Goal: Find contact information: Find contact information

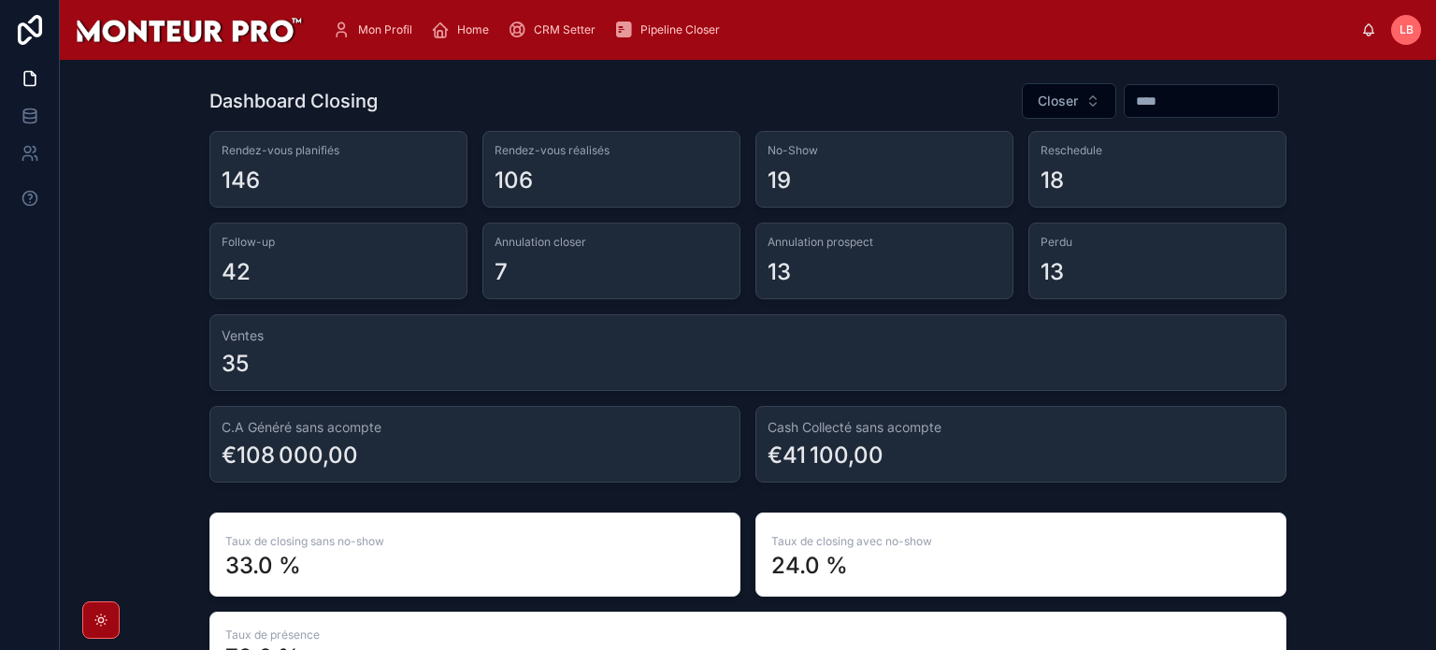
click at [378, 25] on span "Mon Profil" at bounding box center [385, 29] width 54 height 15
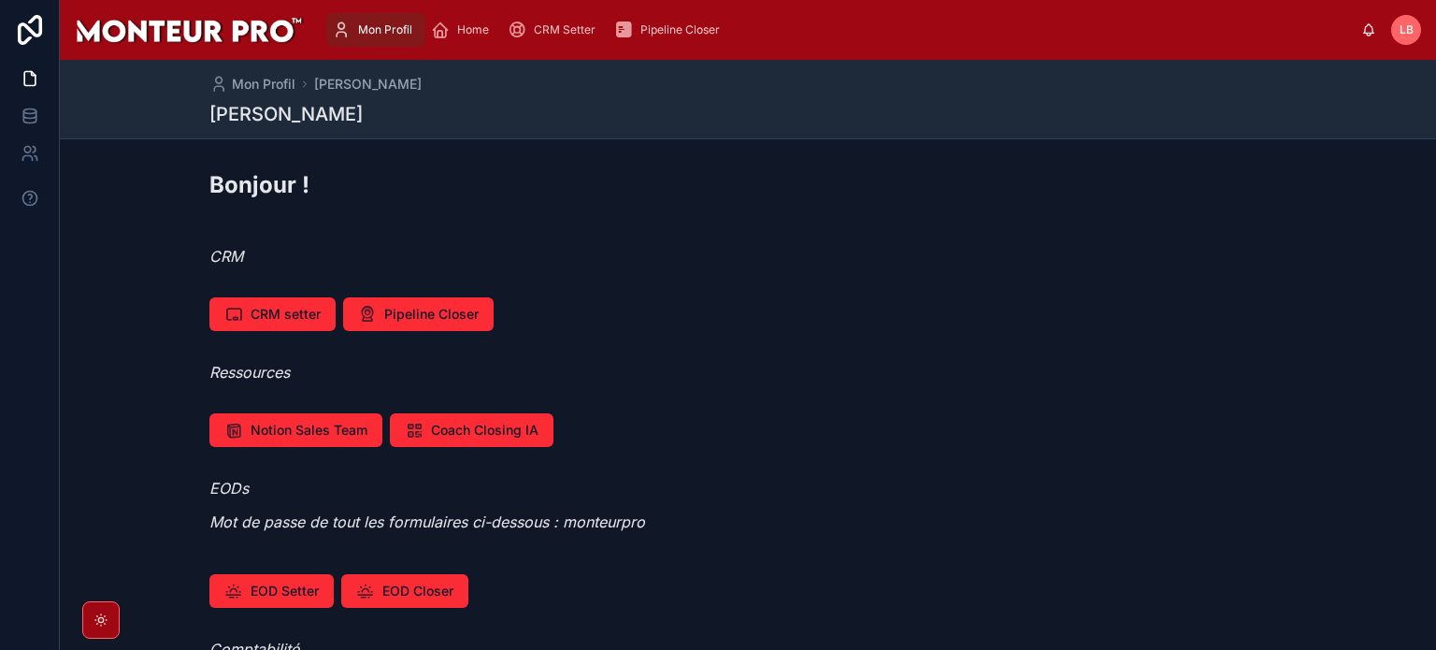
click at [648, 22] on span "Pipeline Closer" at bounding box center [679, 29] width 79 height 15
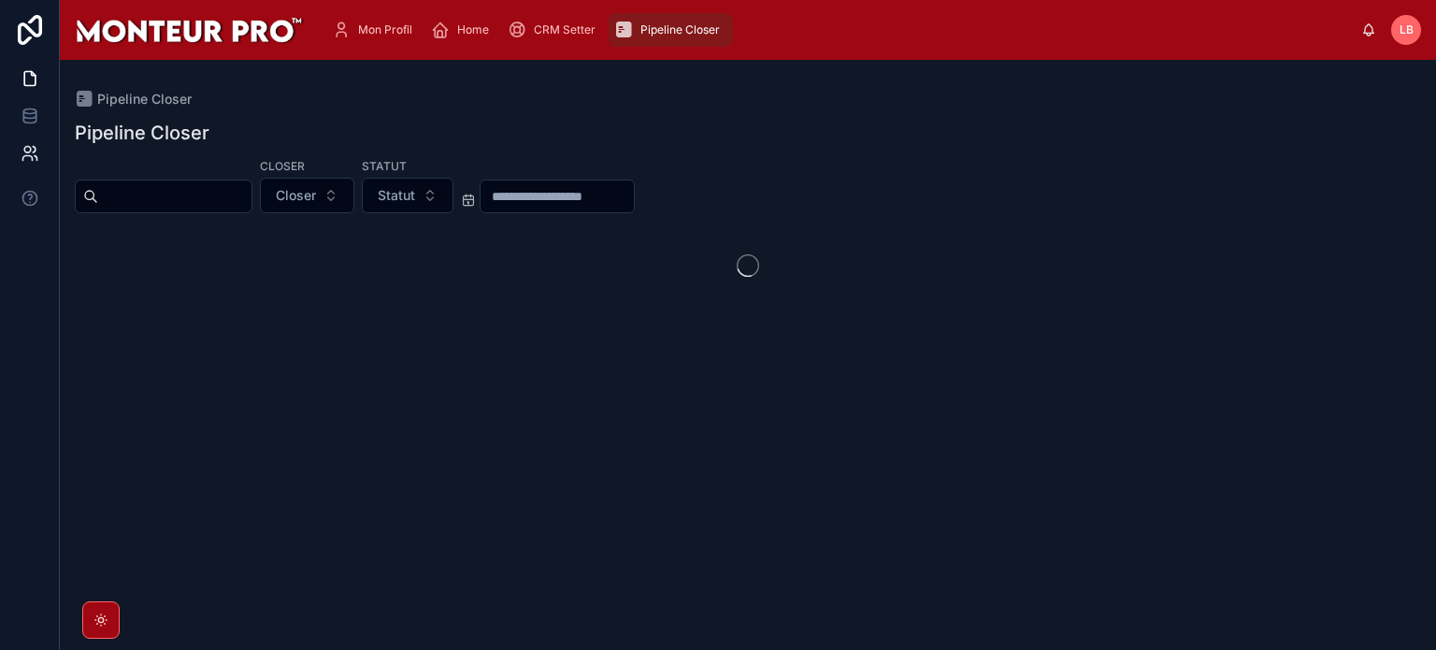
click at [37, 159] on icon at bounding box center [30, 153] width 19 height 19
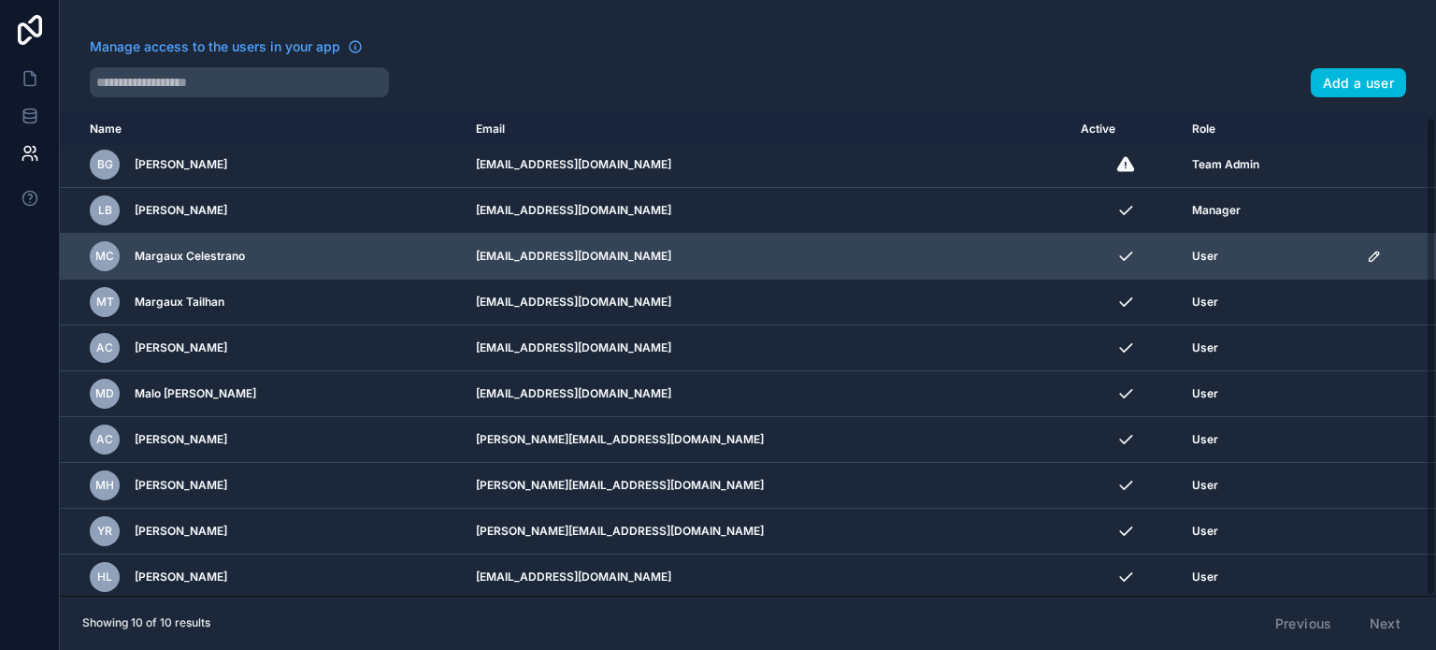
scroll to position [6, 0]
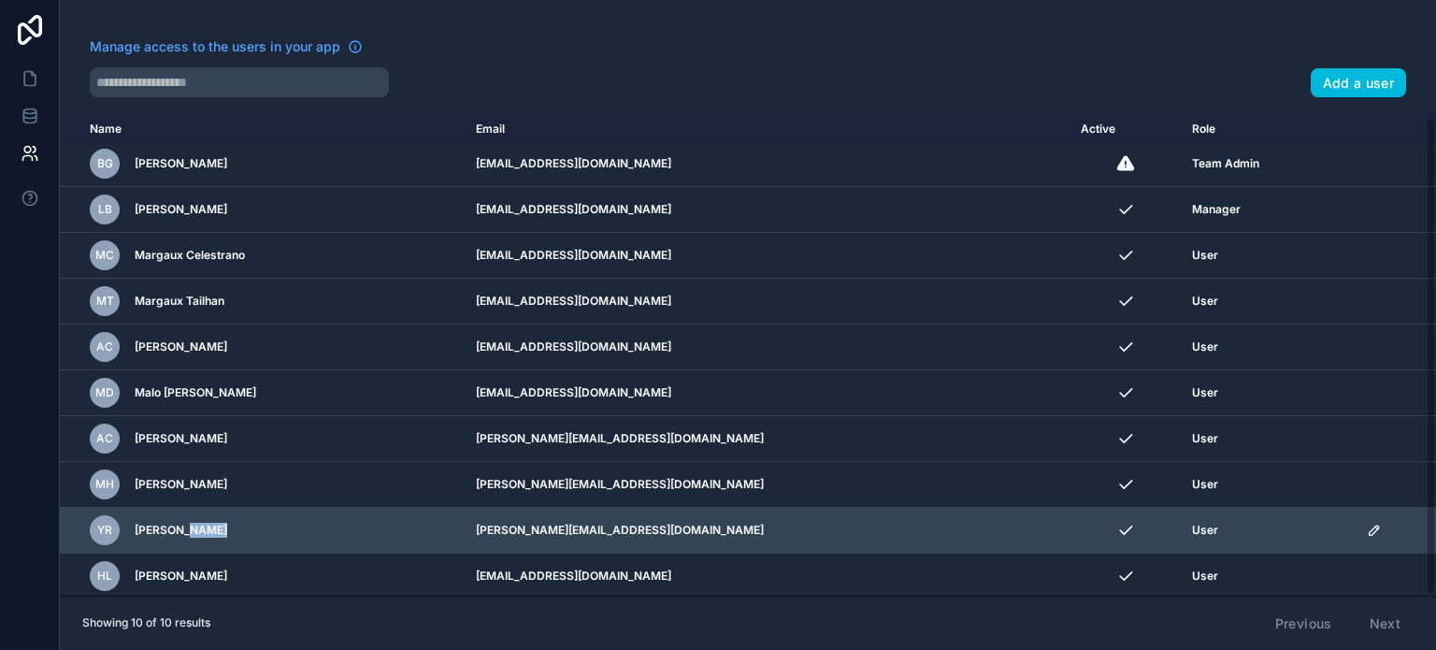
drag, startPoint x: 208, startPoint y: 531, endPoint x: 176, endPoint y: 527, distance: 32.9
click at [176, 527] on div "YR [PERSON_NAME] Rekik" at bounding box center [272, 530] width 364 height 30
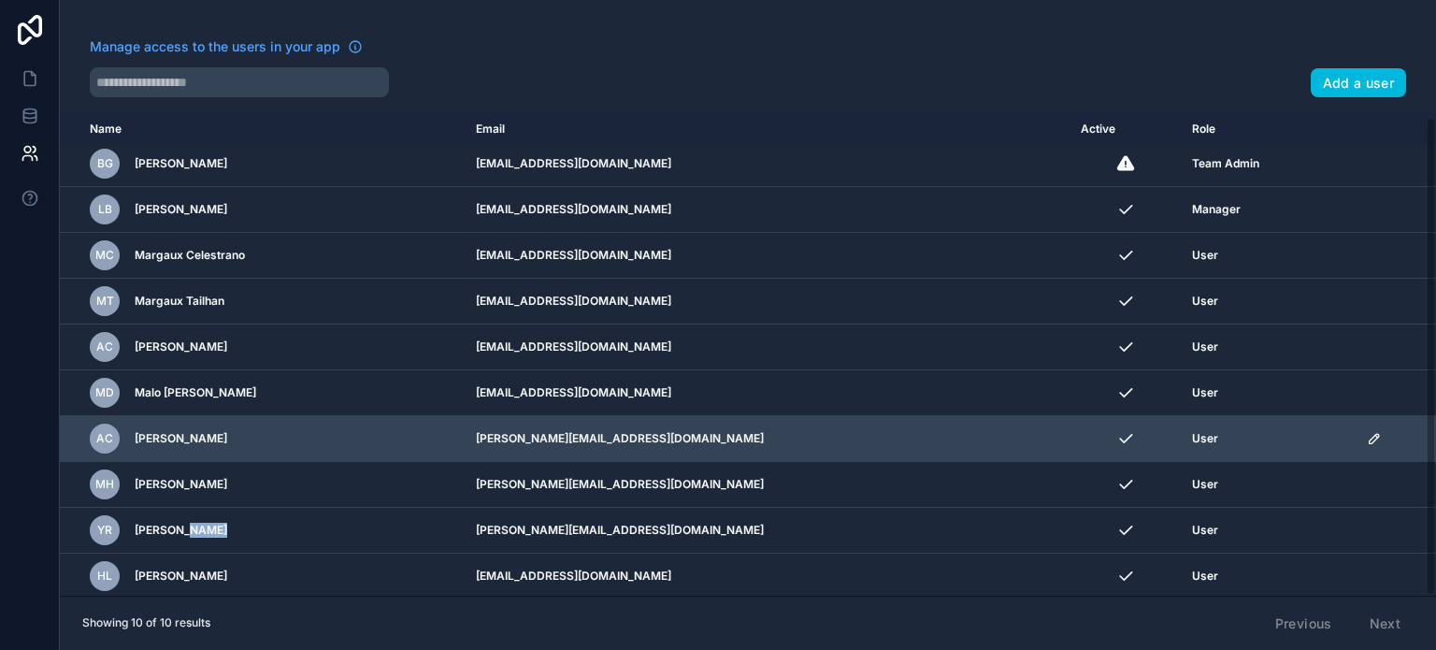
copy span "Rekik"
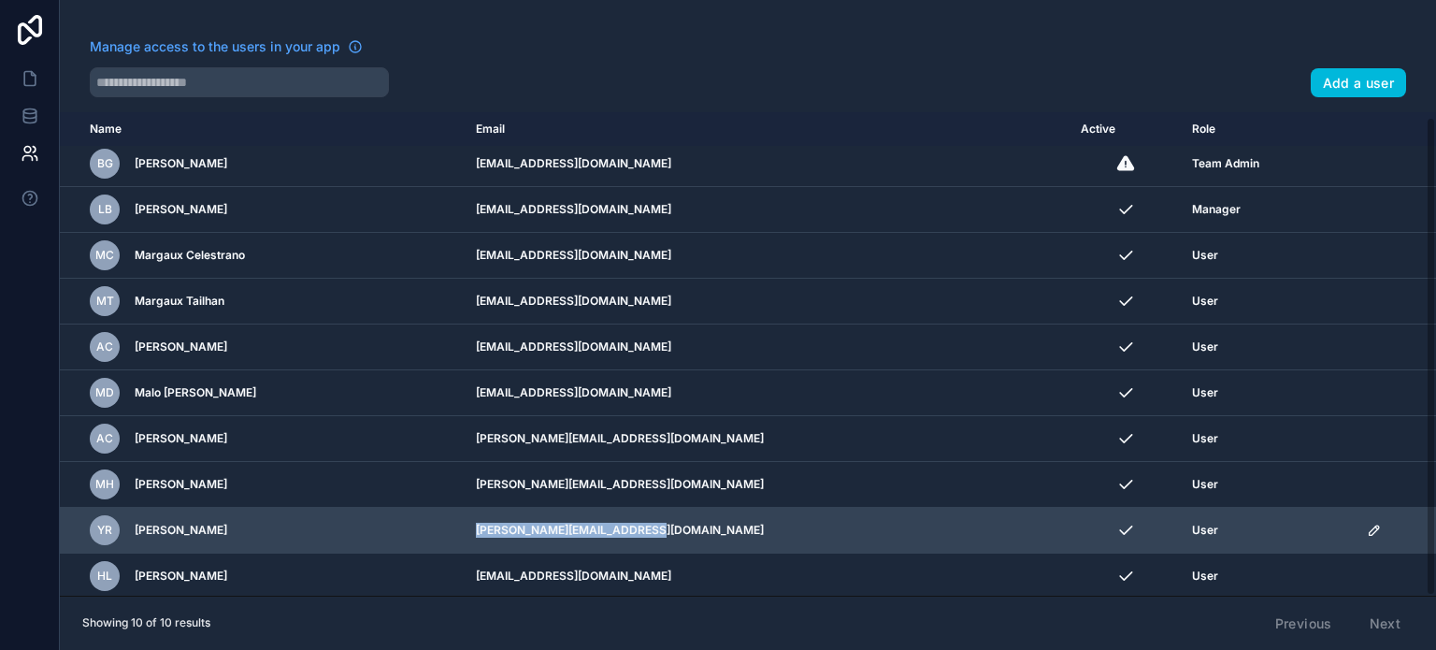
drag, startPoint x: 730, startPoint y: 534, endPoint x: 522, endPoint y: 535, distance: 208.5
click at [522, 535] on td "[PERSON_NAME][EMAIL_ADDRESS][DOMAIN_NAME]" at bounding box center [767, 531] width 605 height 46
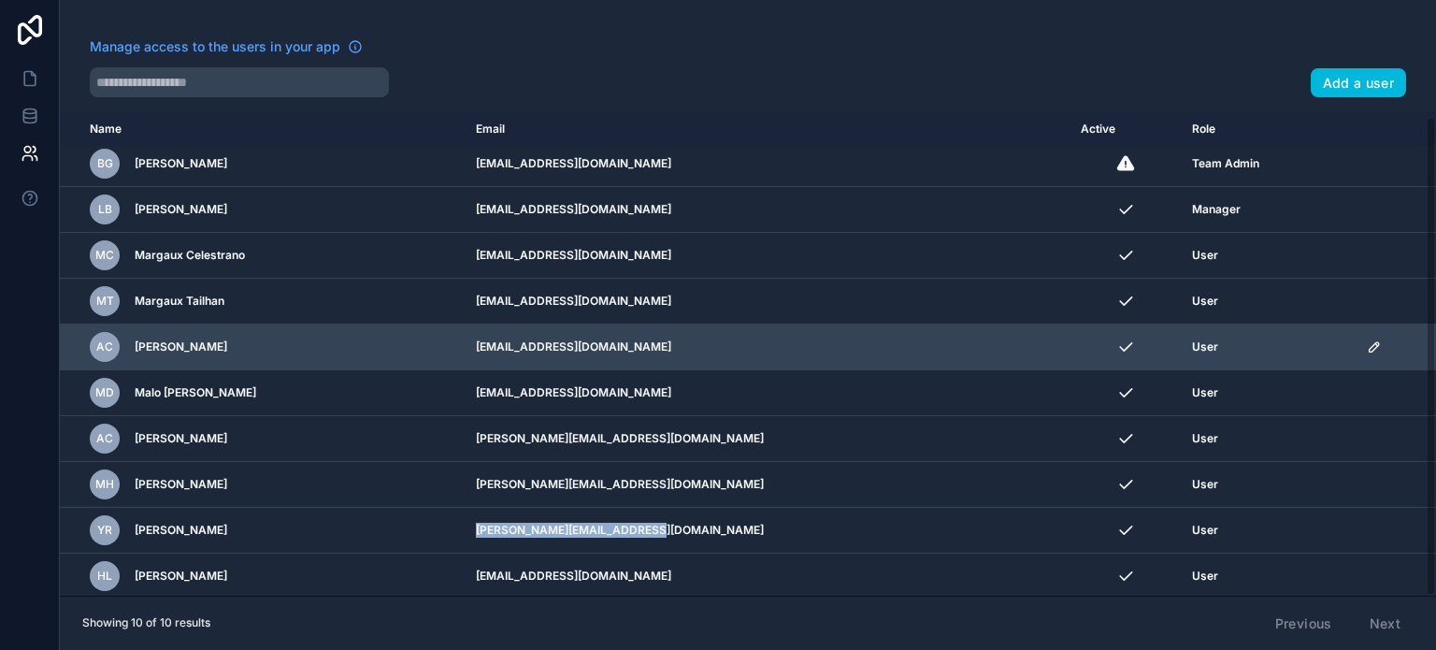
copy td "[PERSON_NAME][EMAIL_ADDRESS][DOMAIN_NAME]"
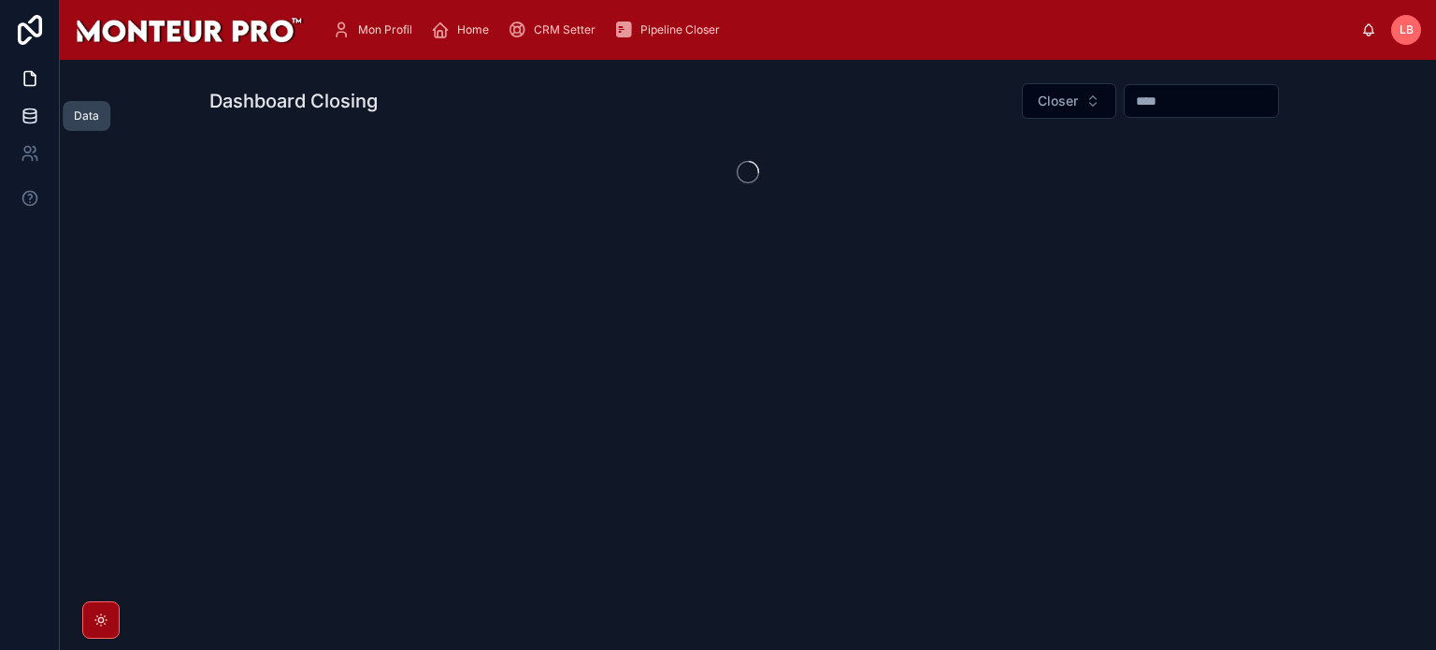
click at [22, 120] on icon at bounding box center [30, 116] width 19 height 19
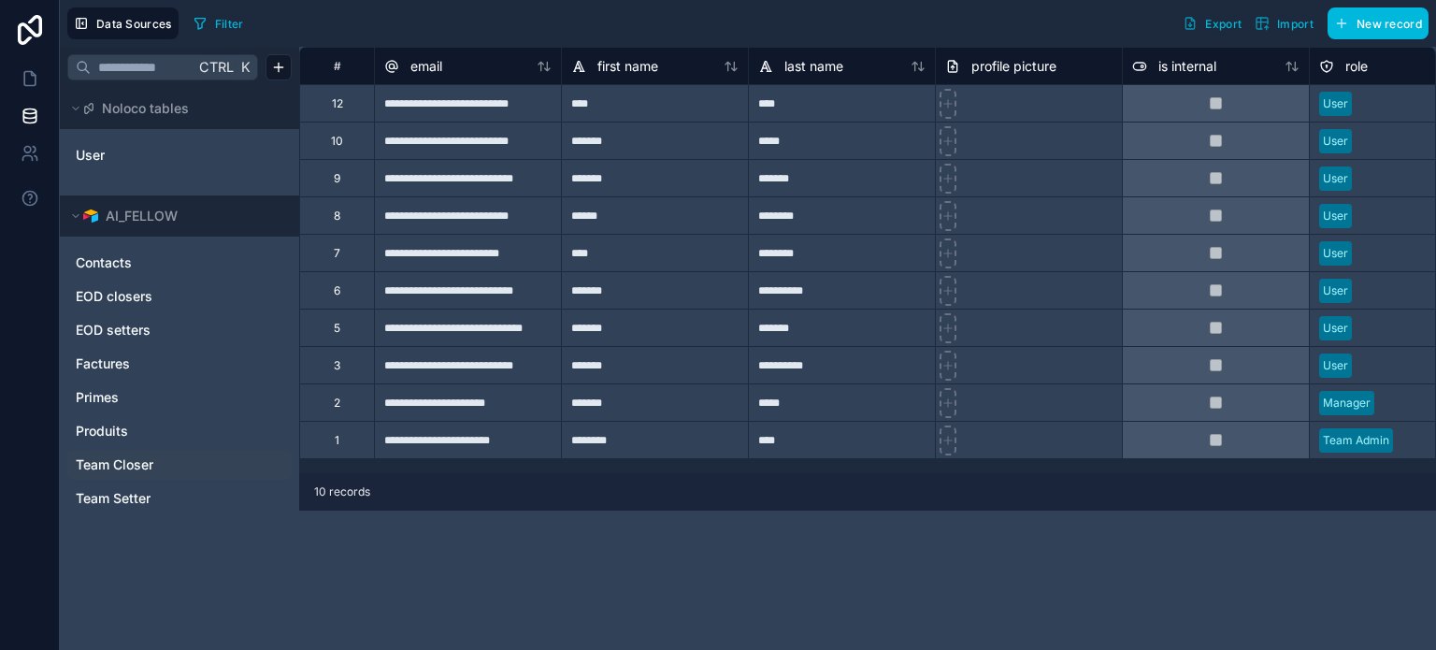
click at [160, 455] on link "Team Closer" at bounding box center [178, 464] width 204 height 19
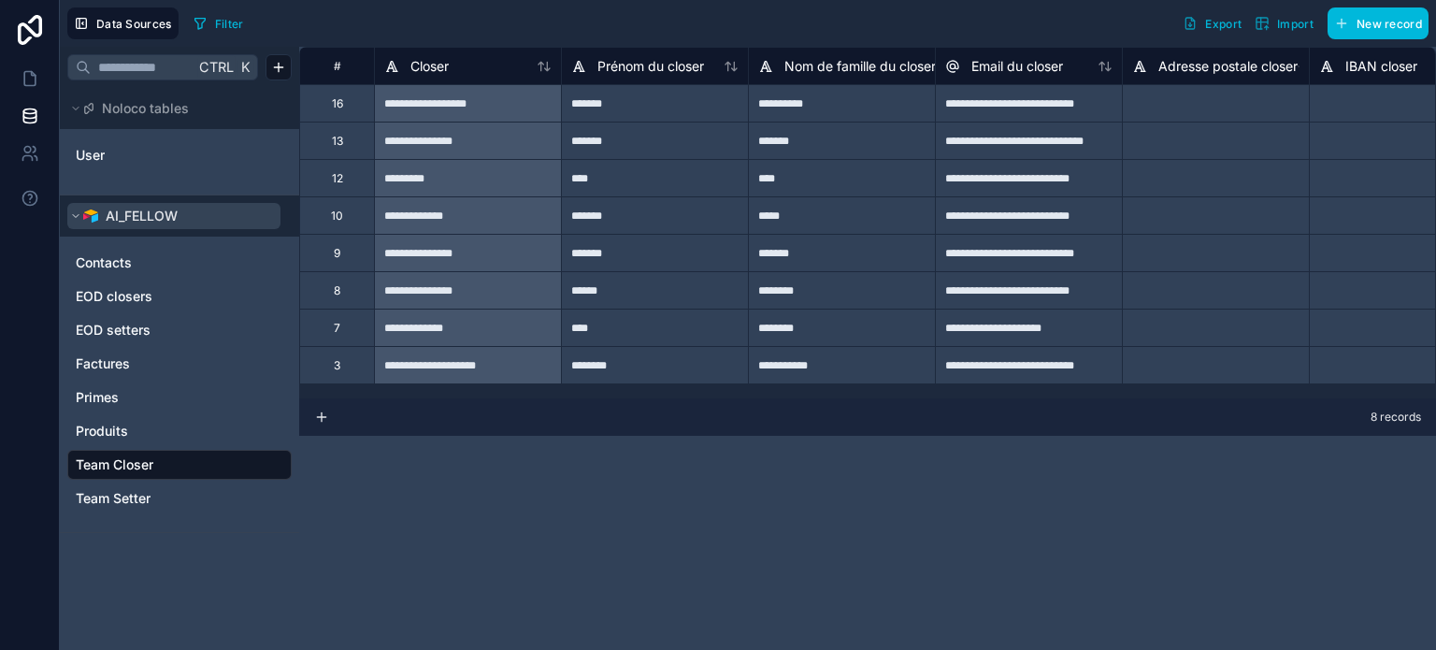
click at [71, 217] on icon at bounding box center [75, 215] width 11 height 11
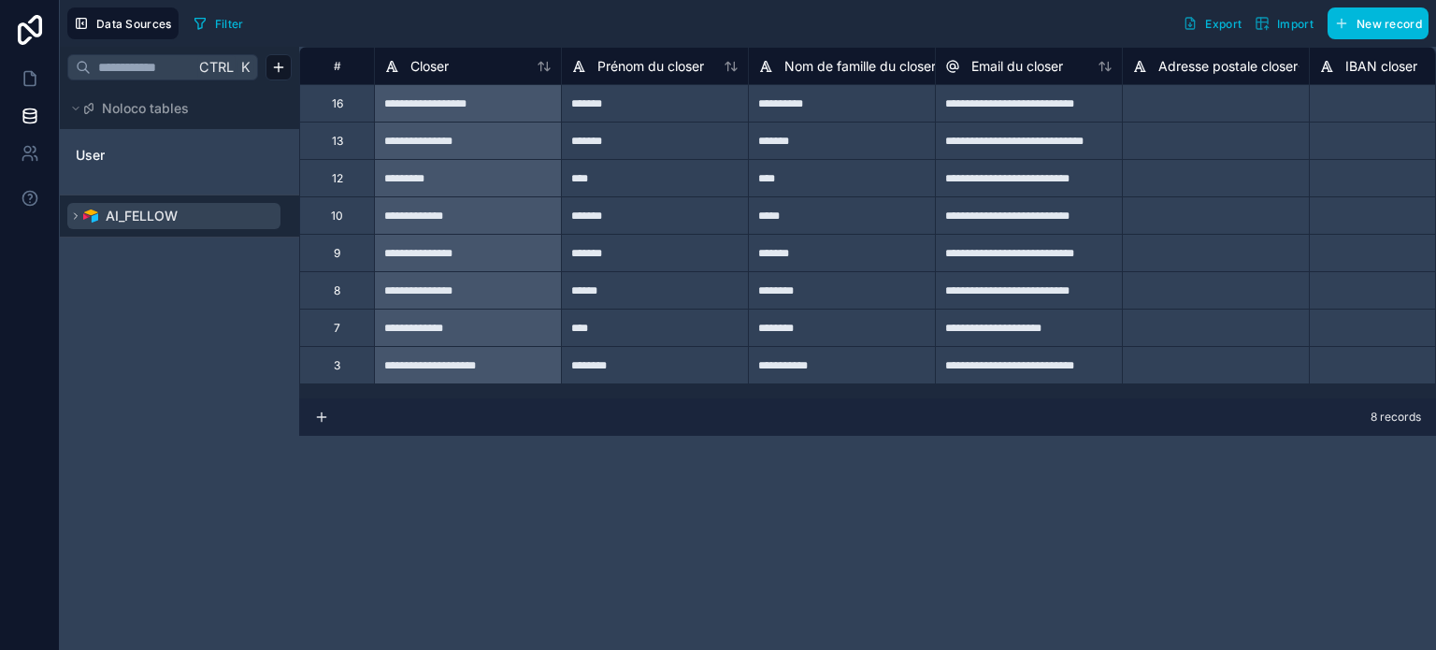
click at [71, 217] on icon at bounding box center [75, 215] width 11 height 11
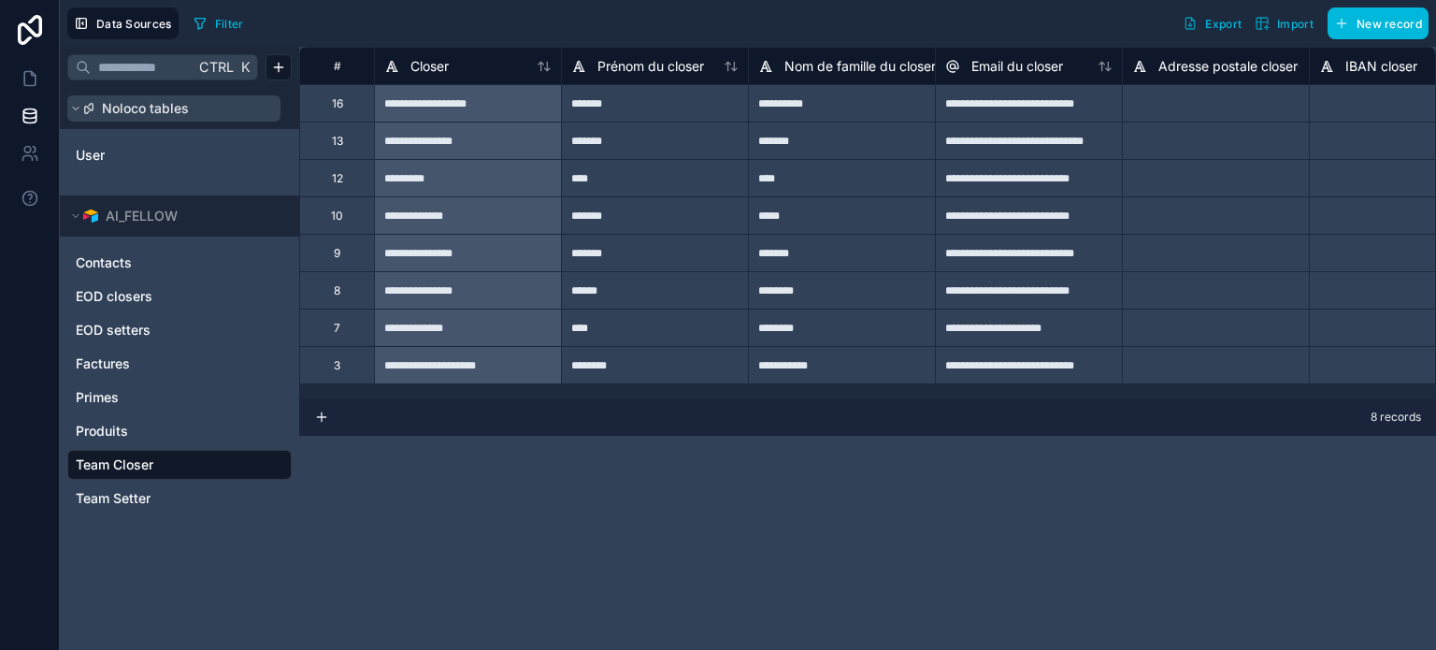
click at [79, 109] on icon at bounding box center [75, 108] width 11 height 11
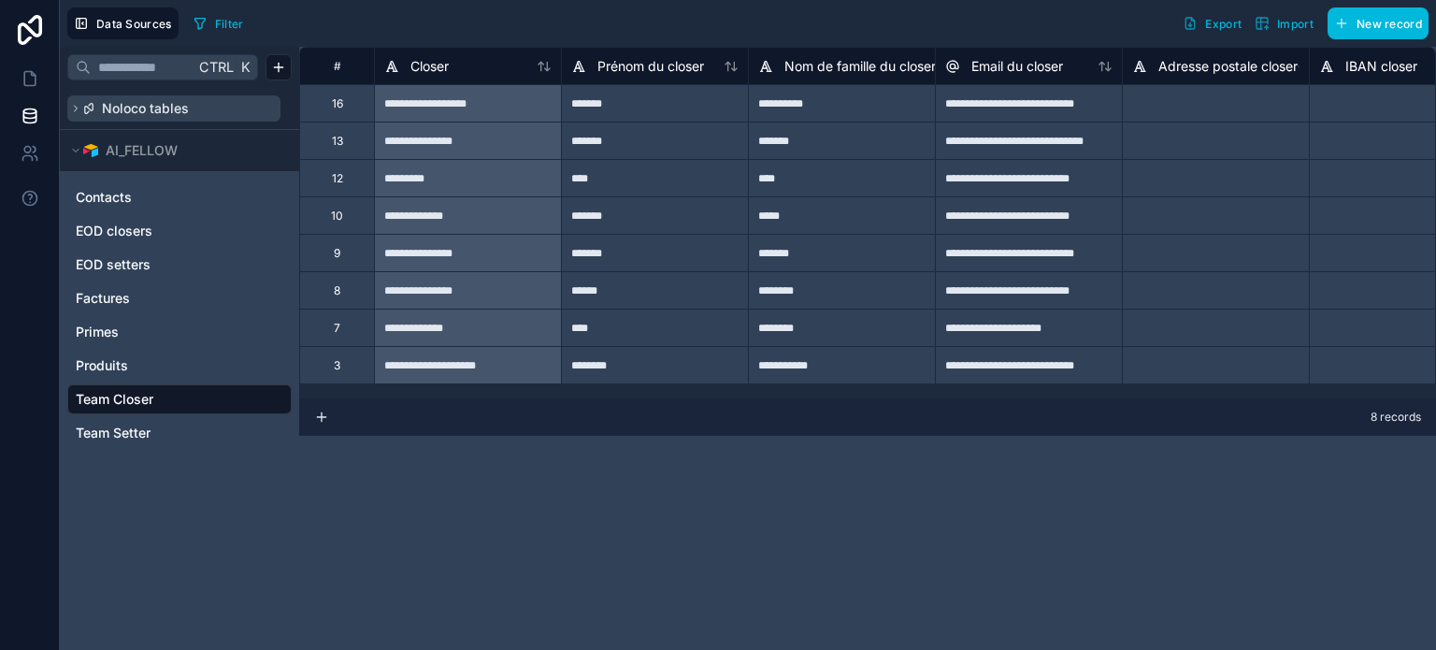
click at [79, 109] on icon at bounding box center [75, 108] width 11 height 11
